Goal: Information Seeking & Learning: Learn about a topic

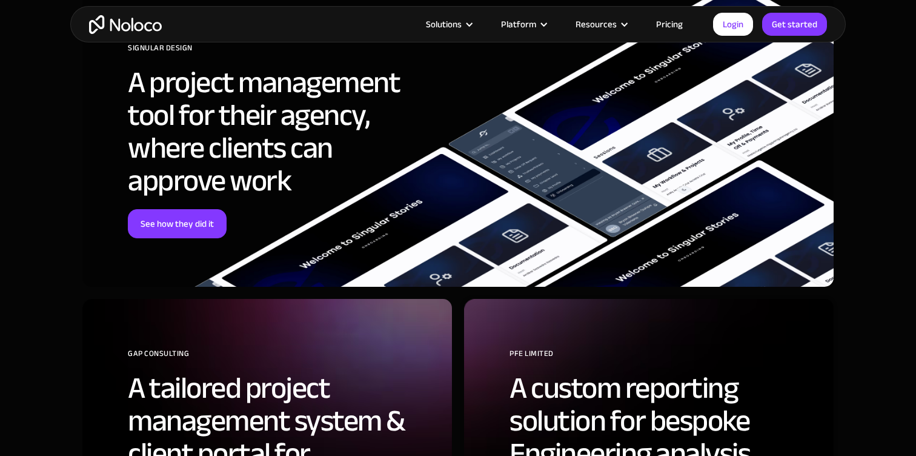
scroll to position [4827, 0]
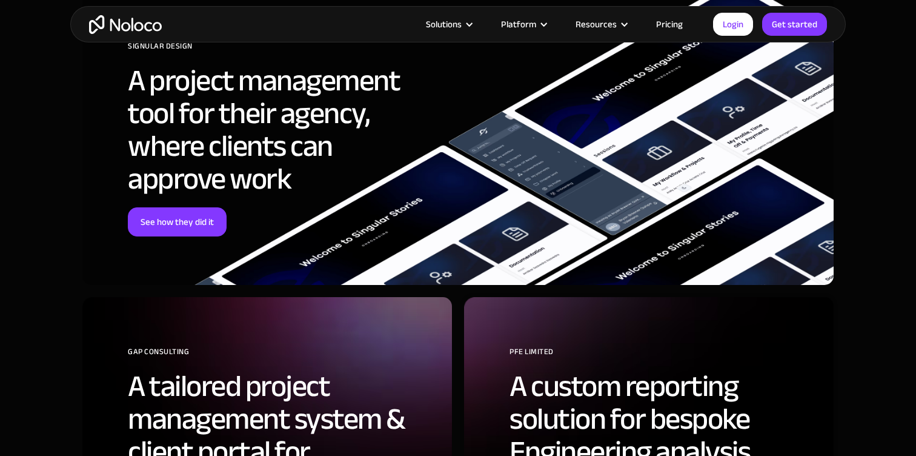
click at [667, 29] on link "Pricing" at bounding box center [669, 24] width 57 height 16
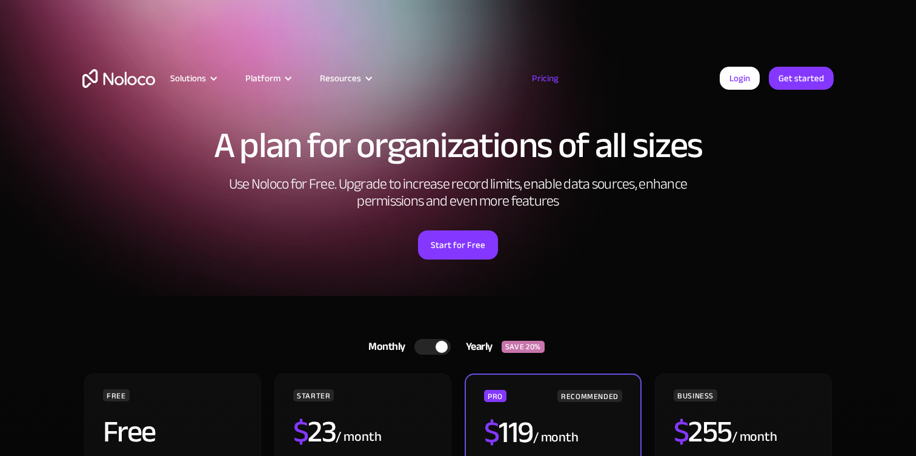
scroll to position [325, 0]
